Goal: Task Accomplishment & Management: Complete application form

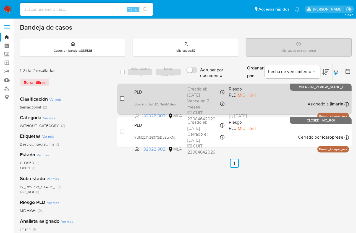
click at [122, 99] on input "checkbox" at bounding box center [122, 98] width 4 height 4
checkbox input "true"
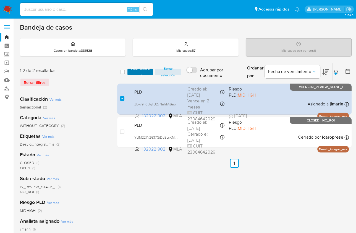
click at [139, 72] on span "Asignarme a mí" at bounding box center [140, 72] width 20 height 6
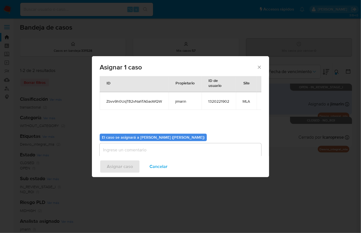
scroll to position [28, 0]
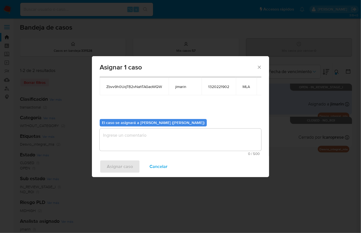
click at [160, 149] on textarea "assign-modal" at bounding box center [181, 140] width 162 height 22
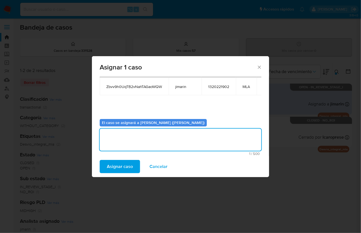
click at [117, 172] on span "Asignar caso" at bounding box center [120, 166] width 26 height 12
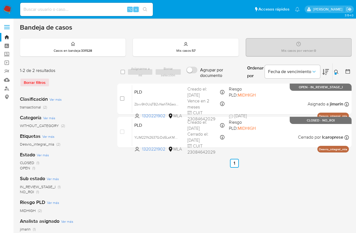
click at [337, 71] on icon at bounding box center [337, 72] width 4 height 4
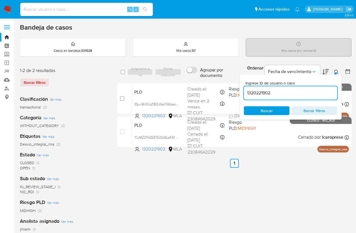
click at [337, 72] on icon at bounding box center [337, 72] width 4 height 4
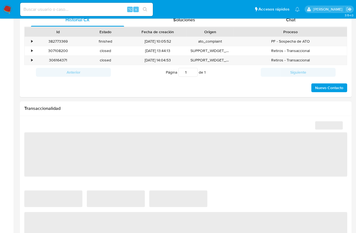
select select "10"
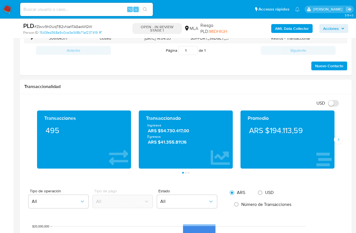
scroll to position [214, 0]
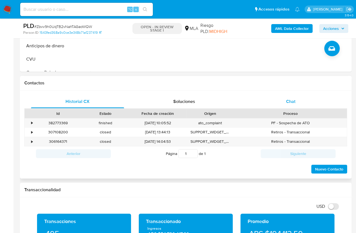
click at [294, 103] on span "Chat" at bounding box center [290, 101] width 9 height 6
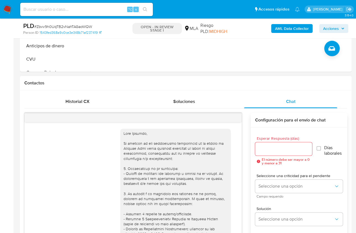
scroll to position [273, 0]
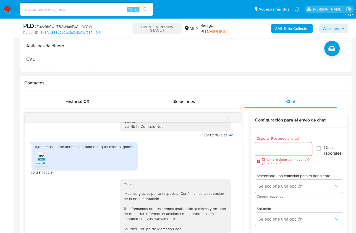
click at [231, 116] on button "menu-action" at bounding box center [228, 117] width 18 height 13
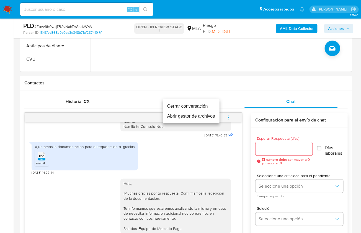
click at [194, 109] on li "Cerrar conversación" at bounding box center [191, 106] width 57 height 10
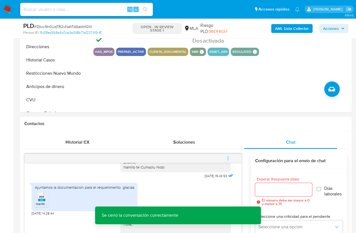
scroll to position [172, 0]
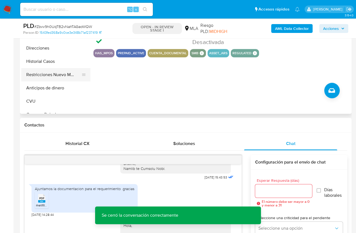
click at [62, 74] on button "Restricciones Nuevo Mundo" at bounding box center [53, 74] width 65 height 13
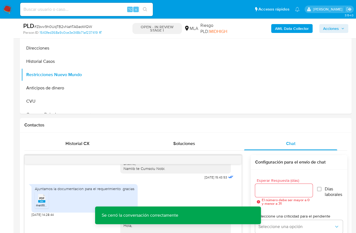
click at [280, 27] on b "AML Data Collector" at bounding box center [292, 28] width 34 height 9
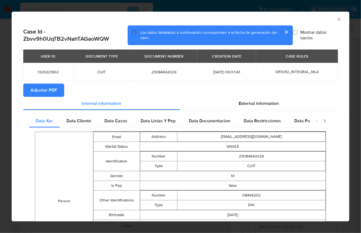
click at [336, 20] on icon "Cerrar ventana" at bounding box center [339, 20] width 6 height 6
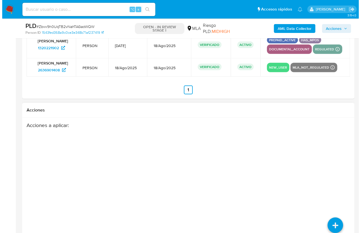
scroll to position [998, 0]
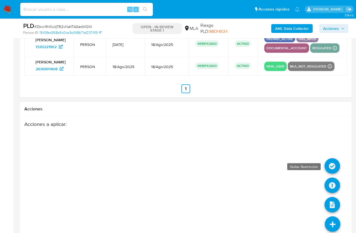
click at [332, 160] on icon at bounding box center [332, 165] width 15 height 15
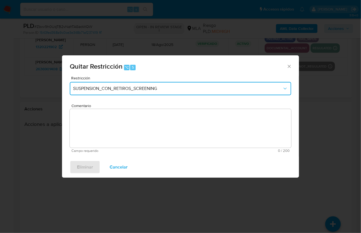
click at [129, 93] on button "SUSPENSION_CON_RETIROS_SCREENING" at bounding box center [180, 88] width 221 height 13
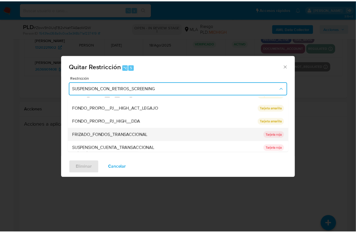
scroll to position [81, 0]
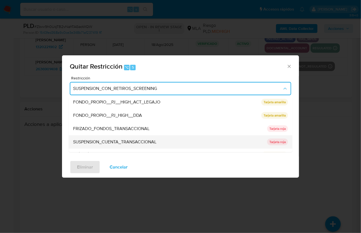
click at [139, 140] on span "SUSPENSION_CUENTA_TRANSACCIONAL" at bounding box center [114, 142] width 83 height 6
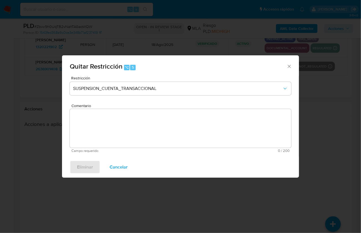
click at [143, 131] on textarea "Comentario" at bounding box center [180, 128] width 221 height 39
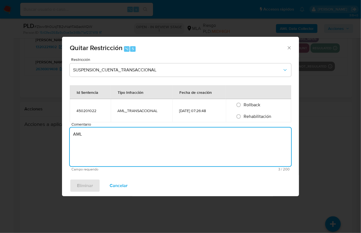
type textarea "AML"
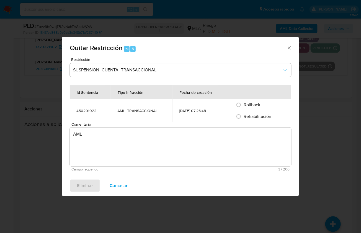
click at [253, 119] on span "Rehabilitación" at bounding box center [257, 116] width 28 height 6
click at [243, 119] on input "Rehabilitación" at bounding box center [238, 116] width 9 height 9
radio input "true"
click at [88, 188] on span "Eliminar" at bounding box center [85, 186] width 16 height 12
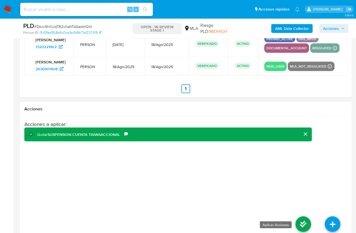
click at [307, 216] on icon at bounding box center [303, 223] width 15 height 15
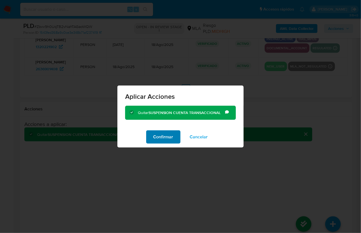
click at [167, 135] on span "Confirmar" at bounding box center [163, 137] width 20 height 12
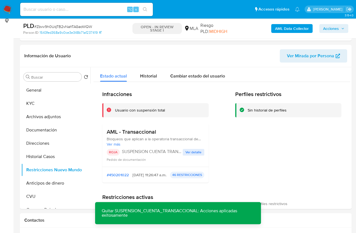
scroll to position [35, 0]
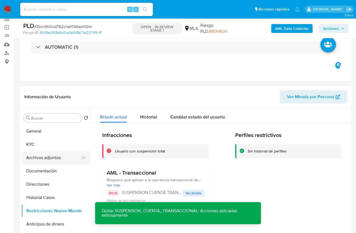
click at [46, 158] on button "Archivos adjuntos" at bounding box center [53, 157] width 65 height 13
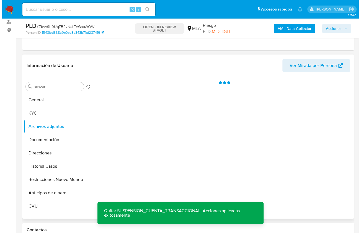
scroll to position [100, 0]
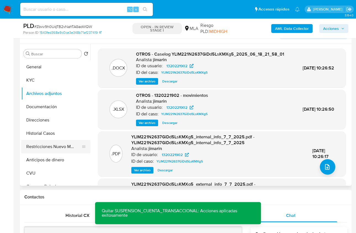
click at [47, 145] on button "Restricciones Nuevo Mundo" at bounding box center [53, 146] width 65 height 13
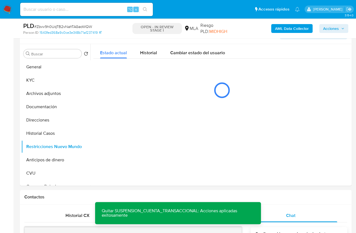
click at [284, 29] on b "AML Data Collector" at bounding box center [292, 28] width 34 height 9
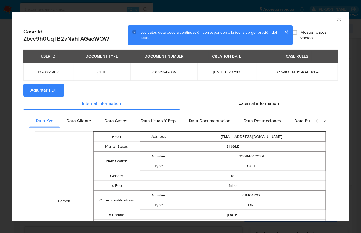
click at [54, 91] on span "Adjuntar PDF" at bounding box center [43, 90] width 27 height 12
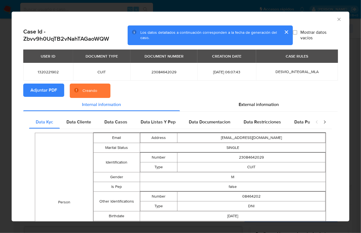
click at [279, 89] on section "Adjuntar PDF Creando" at bounding box center [180, 91] width 314 height 14
click at [306, 19] on div "AML Data Collector" at bounding box center [175, 18] width 321 height 6
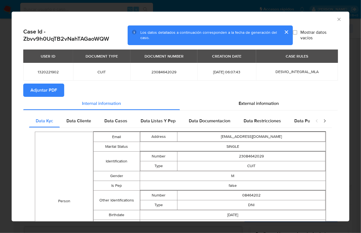
click at [337, 20] on icon "Cerrar ventana" at bounding box center [338, 19] width 3 height 3
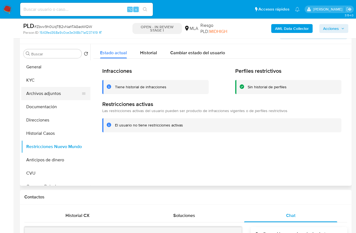
click at [56, 91] on button "Archivos adjuntos" at bounding box center [53, 93] width 65 height 13
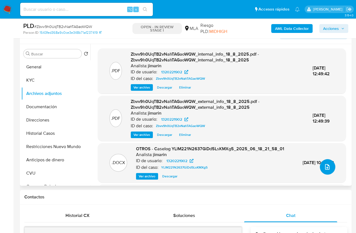
click at [328, 168] on span "upload-file" at bounding box center [327, 167] width 7 height 7
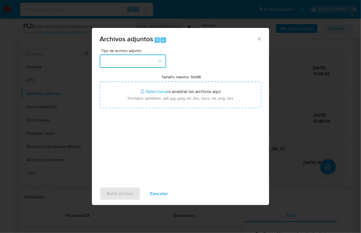
click at [142, 64] on button "button" at bounding box center [133, 61] width 66 height 13
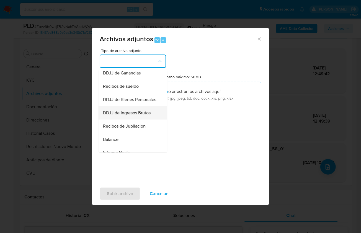
scroll to position [136, 0]
click at [138, 119] on div "DDJJ de Ingresos Brutos" at bounding box center [131, 112] width 56 height 13
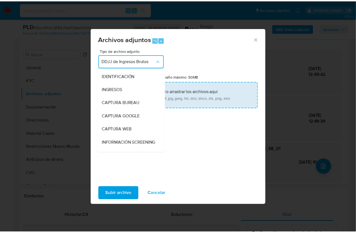
scroll to position [149, 0]
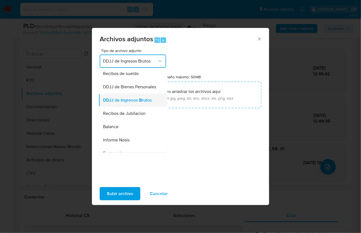
click at [125, 103] on span "DDJJ de Ingresos Brutos" at bounding box center [127, 100] width 49 height 6
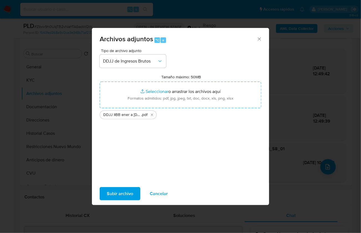
click at [129, 194] on span "Subir archivo" at bounding box center [120, 194] width 26 height 12
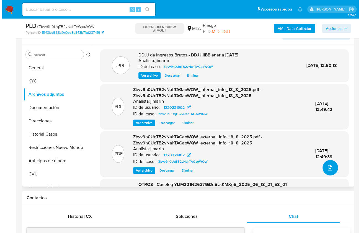
scroll to position [98, 0]
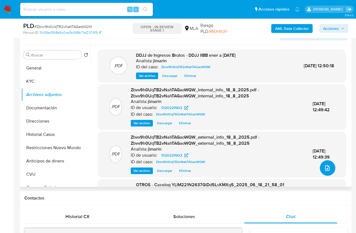
click at [325, 169] on icon "upload-file" at bounding box center [327, 168] width 4 height 6
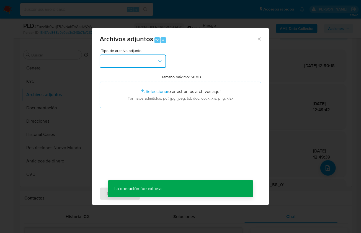
click at [152, 65] on button "button" at bounding box center [133, 61] width 66 height 13
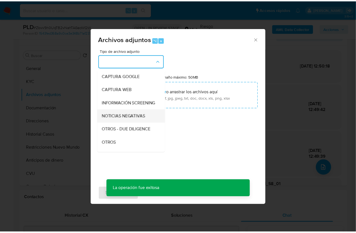
scroll to position [46, 0]
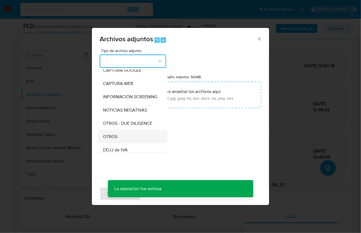
click at [119, 137] on div "OTROS" at bounding box center [131, 136] width 56 height 13
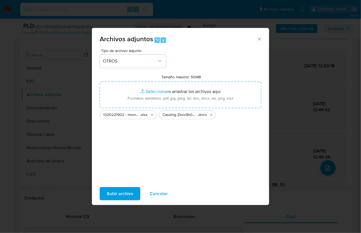
click at [120, 193] on span "Subir archivo" at bounding box center [120, 194] width 26 height 12
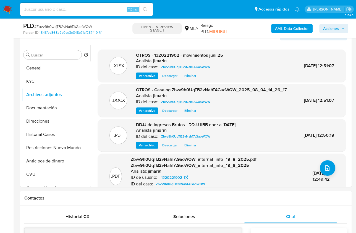
click at [335, 29] on span "Acciones" at bounding box center [331, 28] width 16 height 9
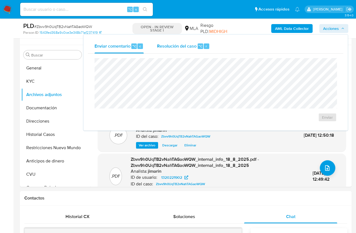
click at [189, 50] on div "Resolución del caso ⌥ r" at bounding box center [183, 46] width 53 height 14
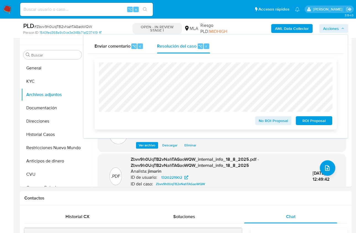
click at [272, 124] on span "No ROI Proposal" at bounding box center [273, 121] width 29 height 8
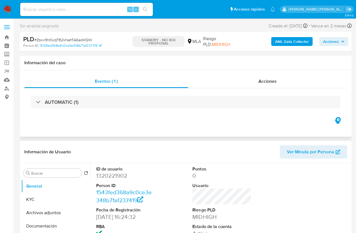
select select "10"
click at [175, 127] on div "Eventos ( 1 ) Acciones AUTOMATIC (1)" at bounding box center [186, 103] width 332 height 66
